Goal: Task Accomplishment & Management: Use online tool/utility

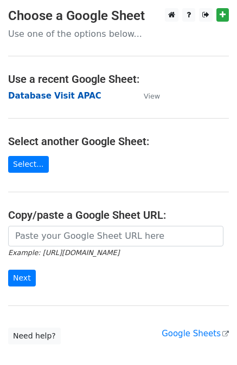
click at [62, 94] on strong "Database Visit APAC" at bounding box center [54, 96] width 93 height 10
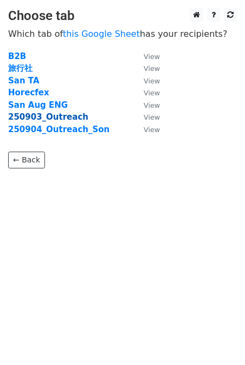
click at [30, 115] on strong "250903_Outreach" at bounding box center [48, 117] width 80 height 10
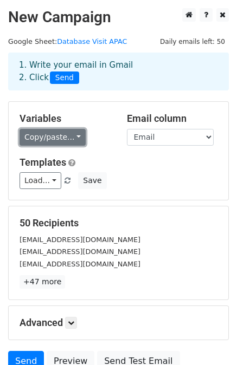
click at [67, 139] on link "Copy/paste..." at bounding box center [52, 137] width 66 height 17
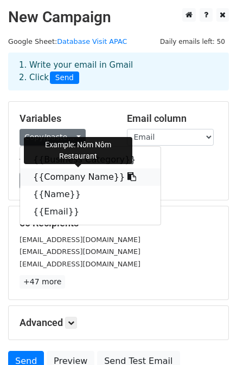
click at [127, 176] on icon at bounding box center [131, 176] width 9 height 9
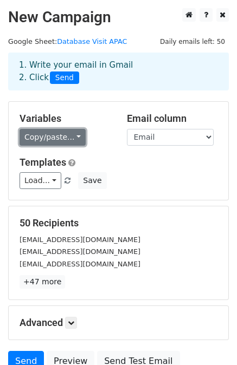
click at [73, 136] on link "Copy/paste..." at bounding box center [52, 137] width 66 height 17
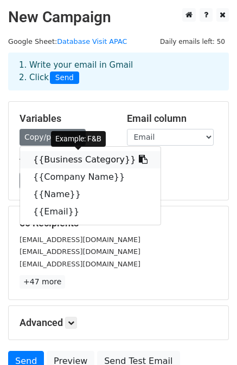
click at [61, 161] on link "{{Business Category}}" at bounding box center [90, 159] width 140 height 17
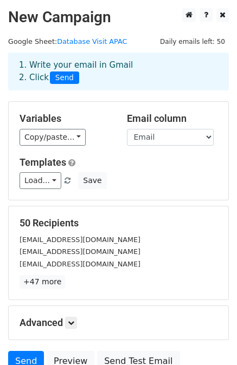
scroll to position [97, 0]
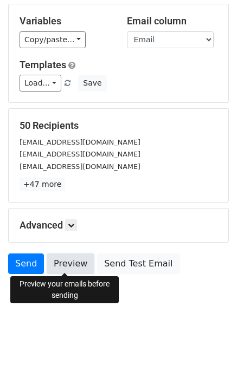
click at [75, 266] on link "Preview" at bounding box center [71, 263] width 48 height 21
click at [64, 260] on link "Preview" at bounding box center [71, 263] width 48 height 21
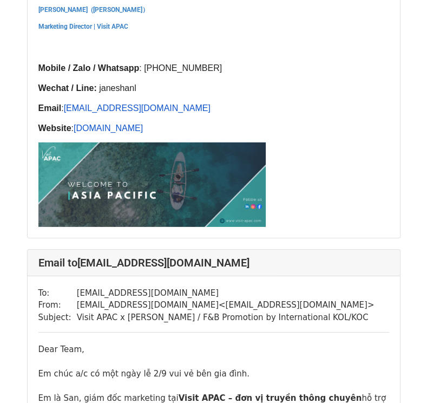
scroll to position [8145, 0]
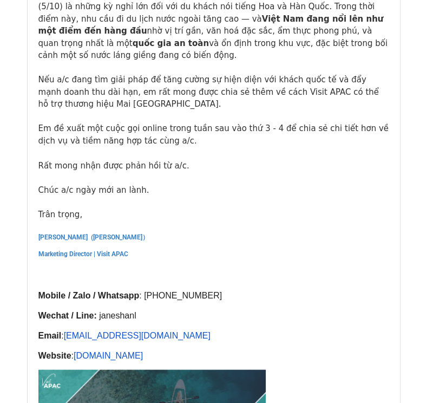
scroll to position [13711, 0]
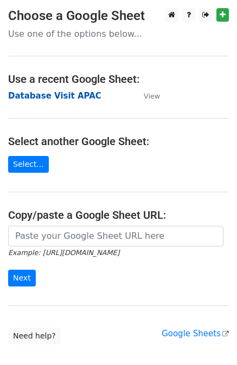
click at [54, 99] on strong "Database Visit APAC" at bounding box center [54, 96] width 93 height 10
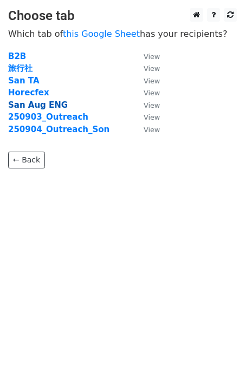
click at [45, 109] on strong "San Aug ENG" at bounding box center [38, 105] width 60 height 10
click at [45, 117] on strong "250903_Outreach" at bounding box center [48, 117] width 80 height 10
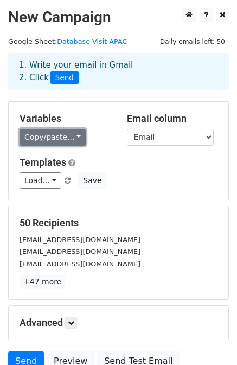
click at [56, 139] on link "Copy/paste..." at bounding box center [52, 137] width 66 height 17
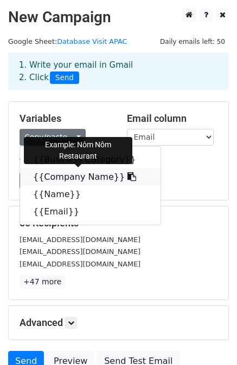
click at [52, 178] on link "{{Company Name}}" at bounding box center [90, 176] width 140 height 17
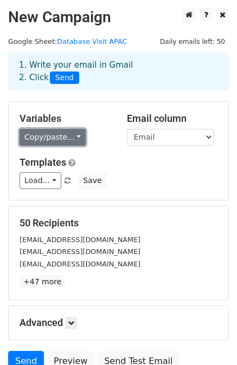
click at [69, 137] on link "Copy/paste..." at bounding box center [52, 137] width 66 height 17
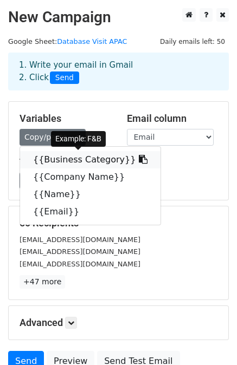
click at [93, 165] on link "{{Business Category}}" at bounding box center [90, 159] width 140 height 17
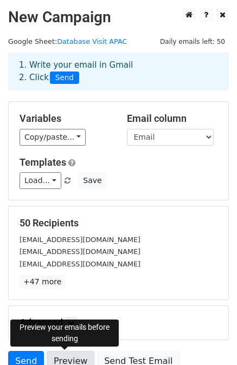
click at [69, 356] on link "Preview" at bounding box center [71, 361] width 48 height 21
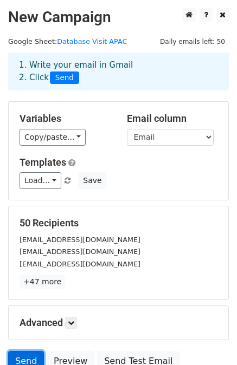
click at [21, 356] on link "Send" at bounding box center [26, 361] width 36 height 21
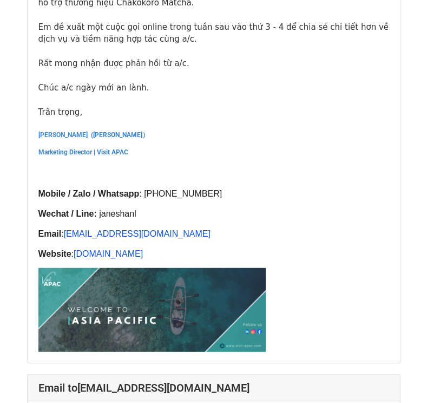
scroll to position [9640, 0]
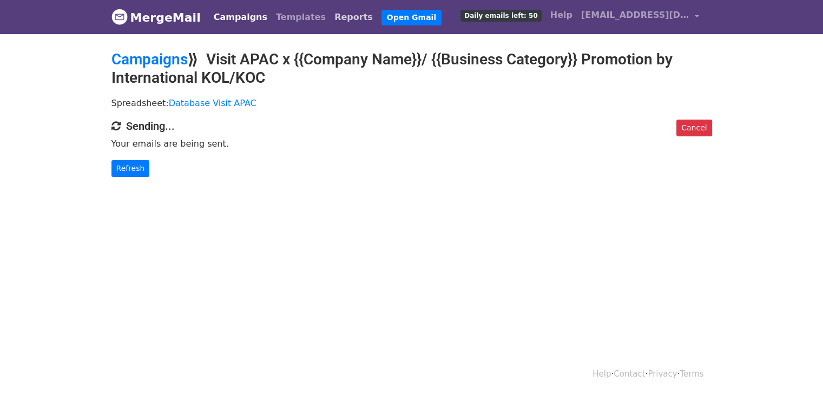
click at [330, 15] on link "Reports" at bounding box center [353, 17] width 47 height 22
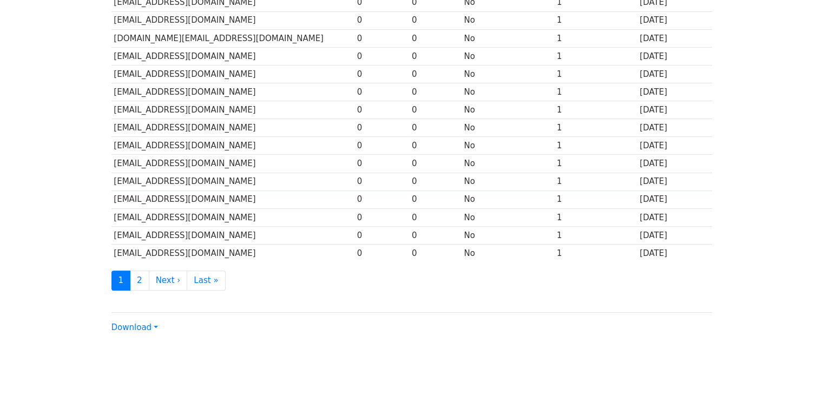
scroll to position [482, 0]
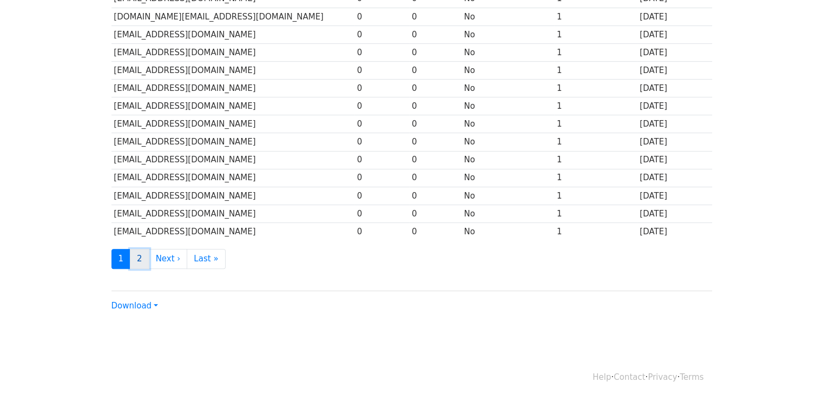
click at [138, 253] on link "2" at bounding box center [139, 259] width 19 height 20
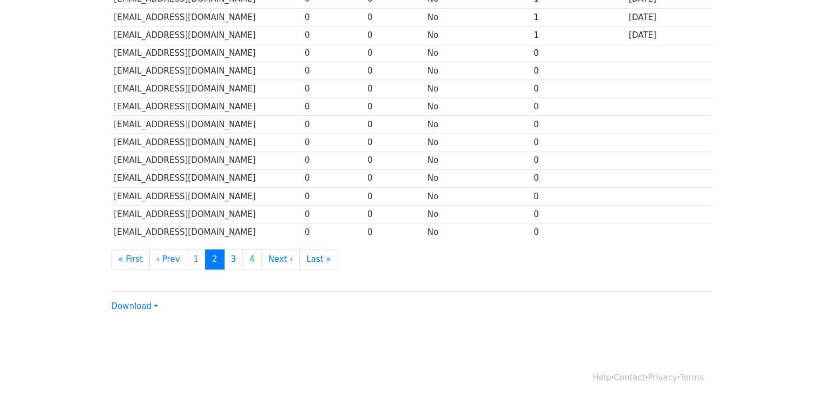
scroll to position [481, 0]
click at [228, 250] on link "3" at bounding box center [233, 260] width 19 height 20
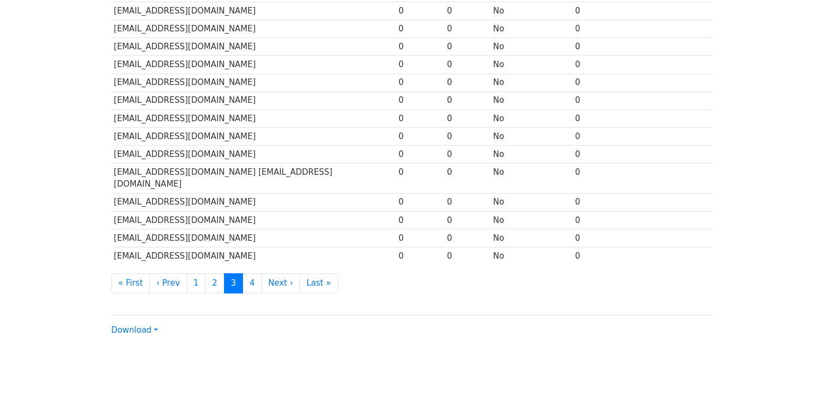
scroll to position [482, 0]
click at [245, 274] on link "4" at bounding box center [251, 284] width 19 height 20
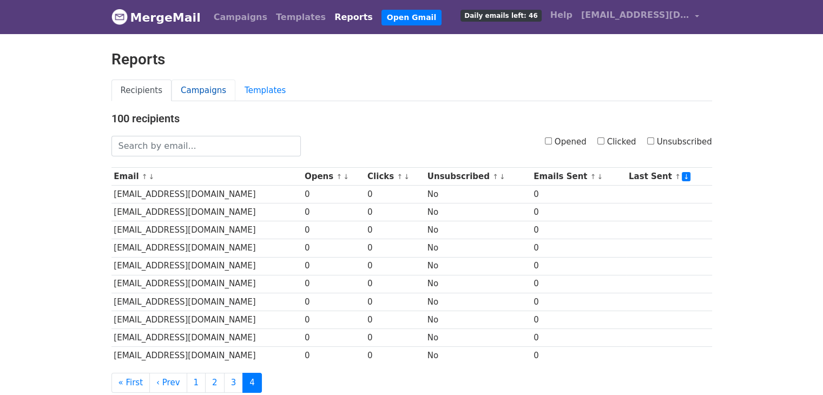
click at [199, 90] on link "Campaigns" at bounding box center [204, 91] width 64 height 22
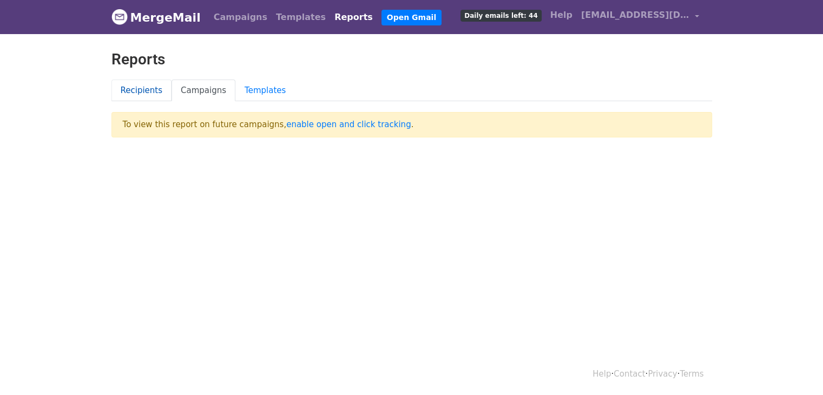
click at [134, 98] on link "Recipients" at bounding box center [141, 91] width 61 height 22
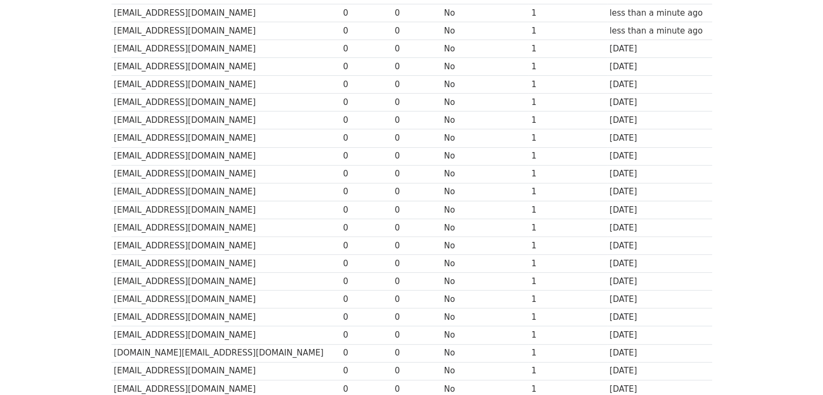
scroll to position [482, 0]
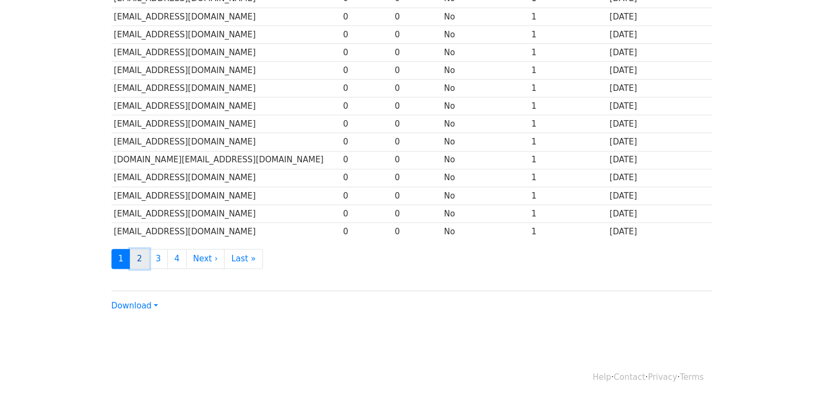
click at [139, 254] on link "2" at bounding box center [139, 259] width 19 height 20
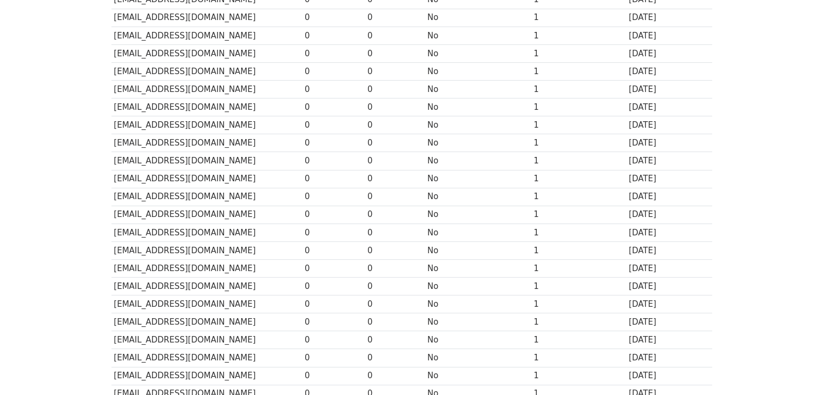
scroll to position [482, 0]
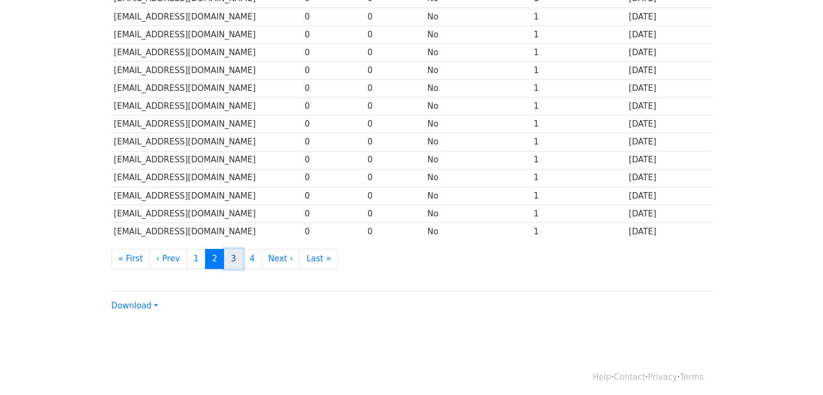
click at [224, 252] on link "3" at bounding box center [233, 259] width 19 height 20
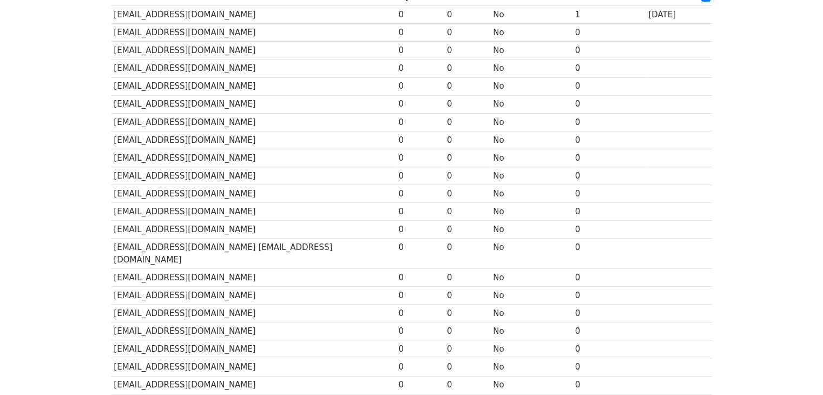
scroll to position [482, 0]
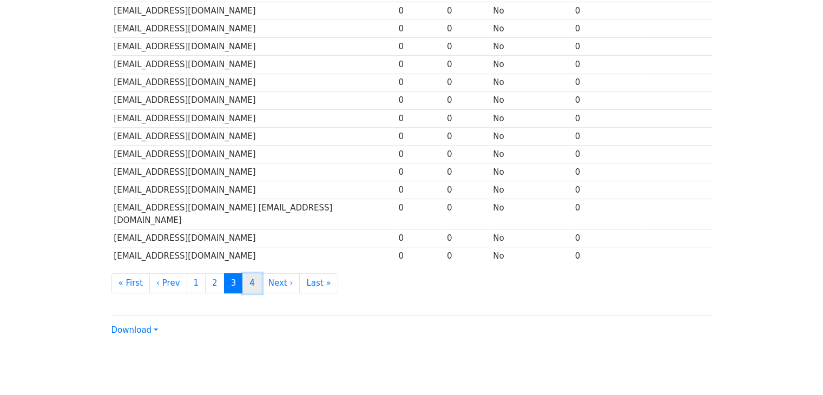
click at [242, 273] on link "4" at bounding box center [251, 283] width 19 height 20
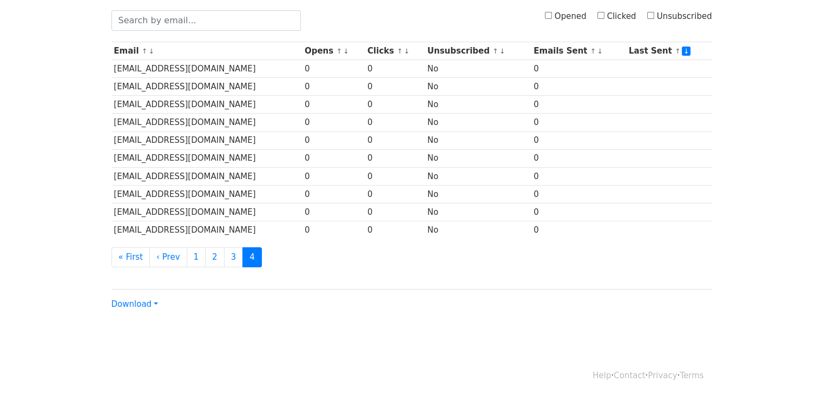
scroll to position [126, 0]
click at [225, 254] on link "3" at bounding box center [233, 257] width 19 height 20
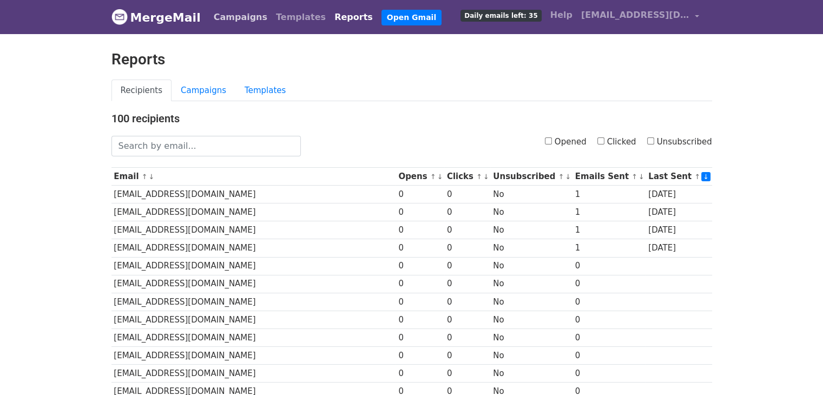
click at [235, 18] on link "Campaigns" at bounding box center [240, 17] width 62 height 22
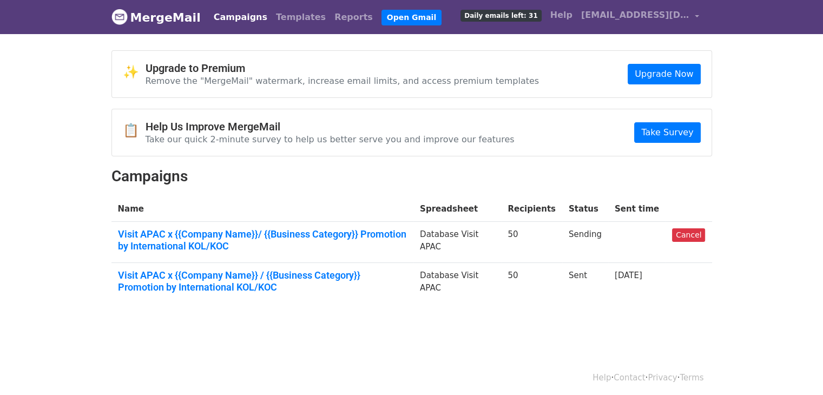
scroll to position [4, 0]
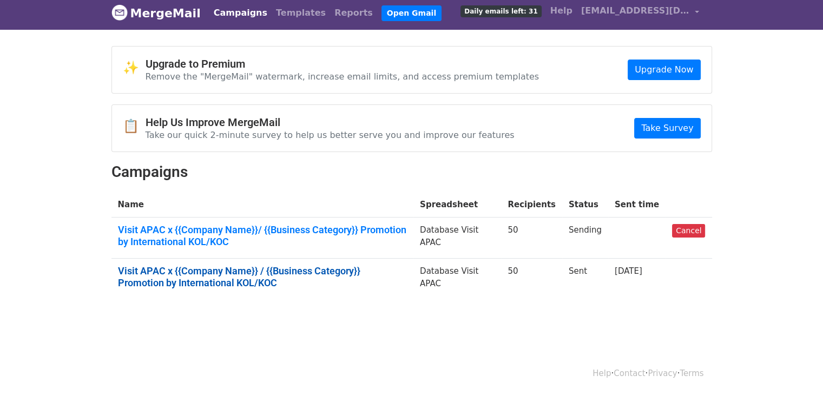
click at [408, 273] on link "Visit APAC x {{Company Name}} / {{Business Category}} Promotion by Internationa…" at bounding box center [263, 276] width 290 height 23
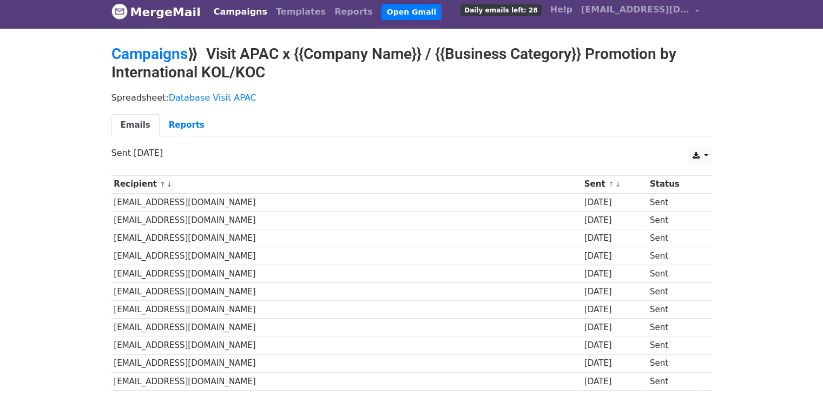
scroll to position [6, 0]
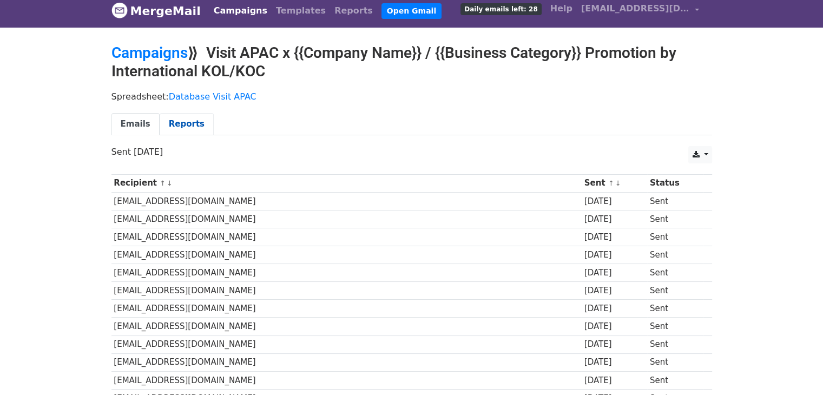
click at [189, 127] on link "Reports" at bounding box center [187, 124] width 54 height 22
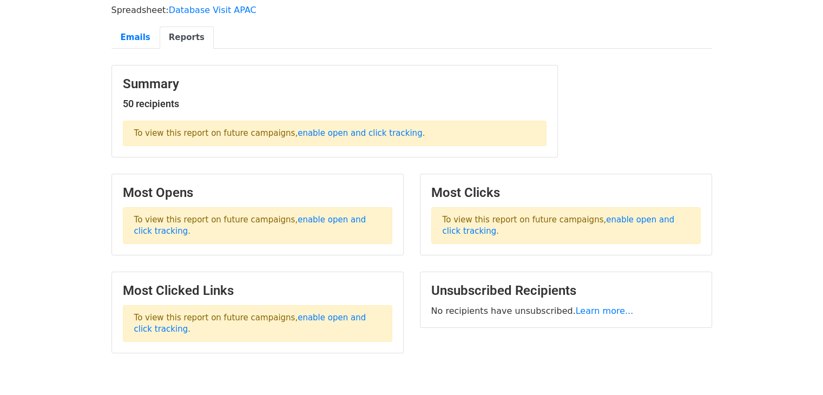
scroll to position [94, 0]
click at [340, 215] on link "enable open and click tracking" at bounding box center [250, 224] width 232 height 21
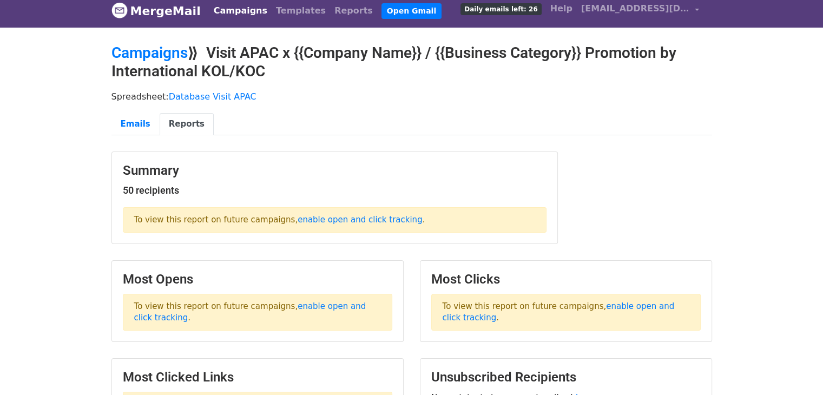
scroll to position [0, 0]
